Goal: Information Seeking & Learning: Learn about a topic

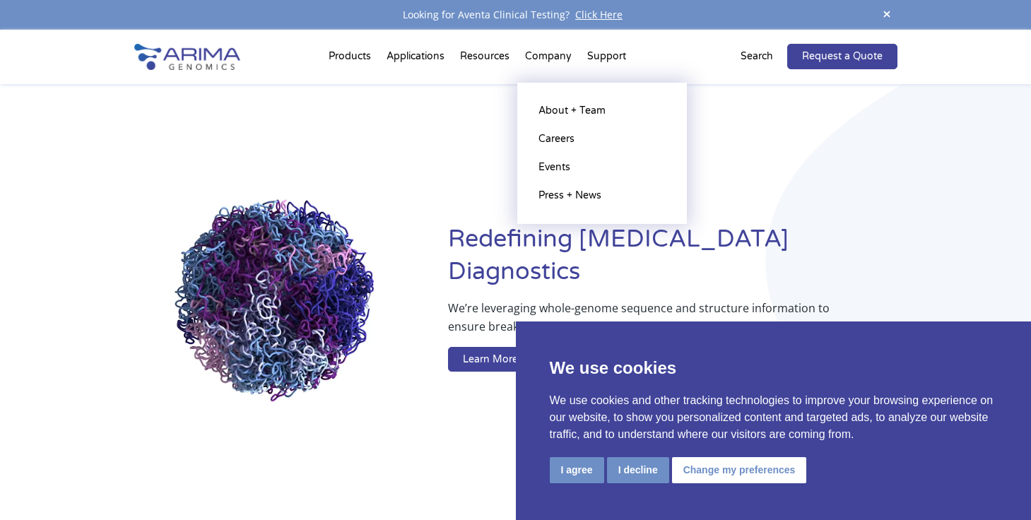
click at [555, 53] on li "Company About + Team Careers Events Press + News" at bounding box center [548, 59] width 62 height 48
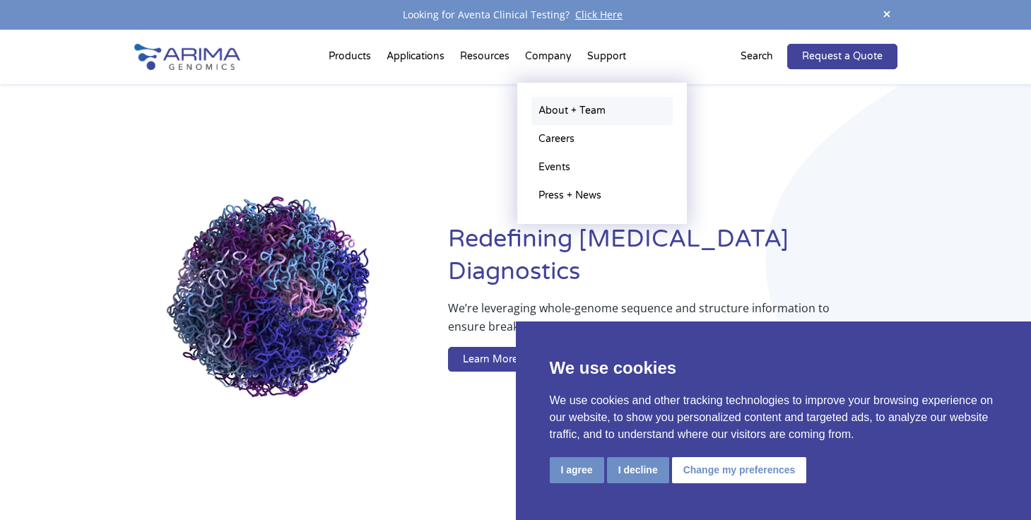
click at [566, 104] on link "About + Team" at bounding box center [601, 111] width 141 height 28
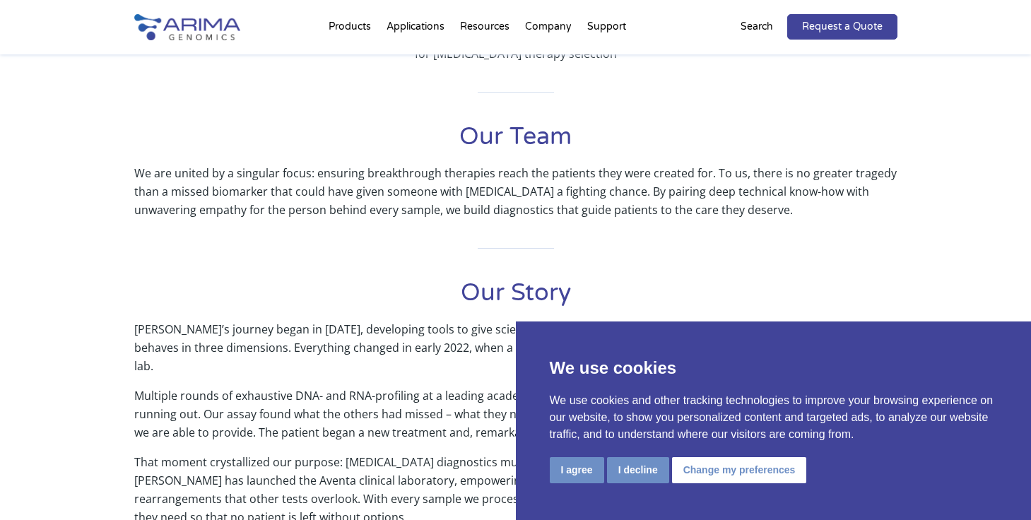
scroll to position [564, 0]
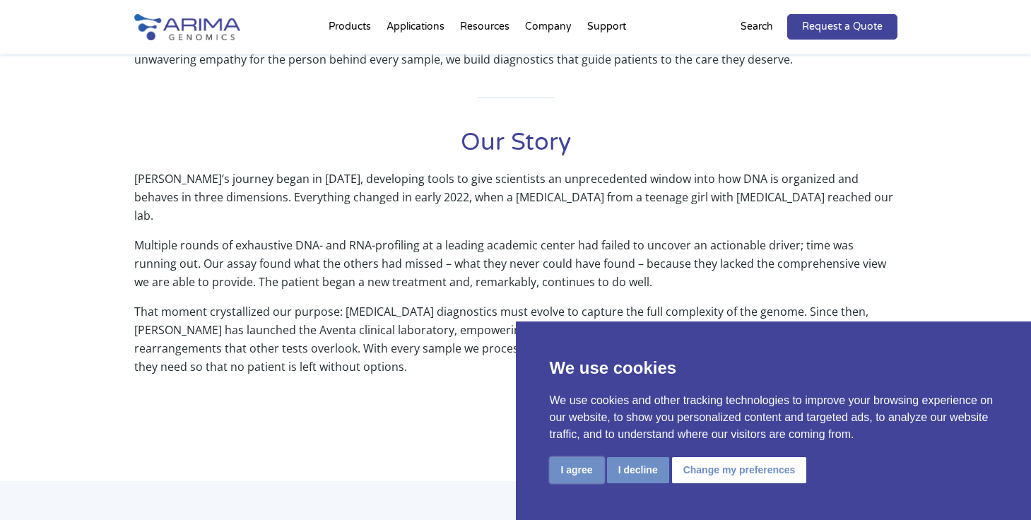
click at [572, 476] on button "I agree" at bounding box center [577, 470] width 54 height 26
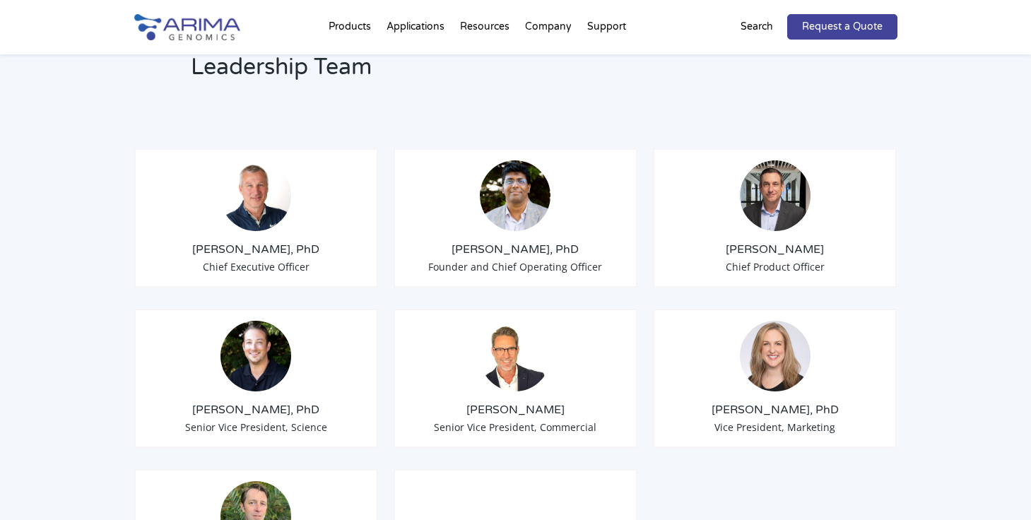
scroll to position [1062, 0]
